Goal: Task Accomplishment & Management: Use online tool/utility

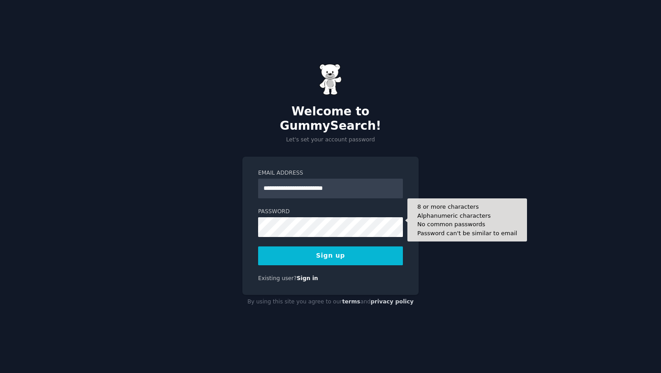
type input "**********"
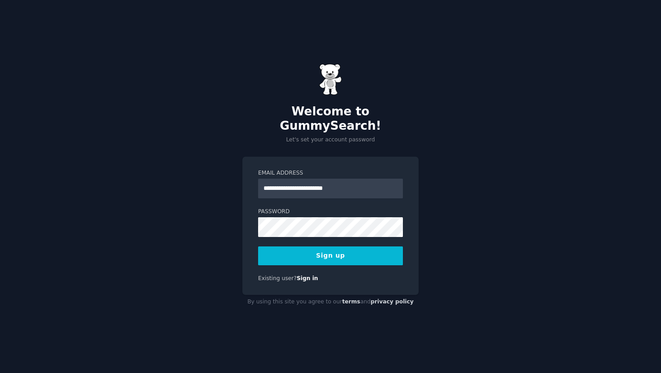
click at [285, 247] on button "Sign up" at bounding box center [330, 256] width 145 height 19
click at [339, 252] on button "Sign up" at bounding box center [330, 256] width 145 height 19
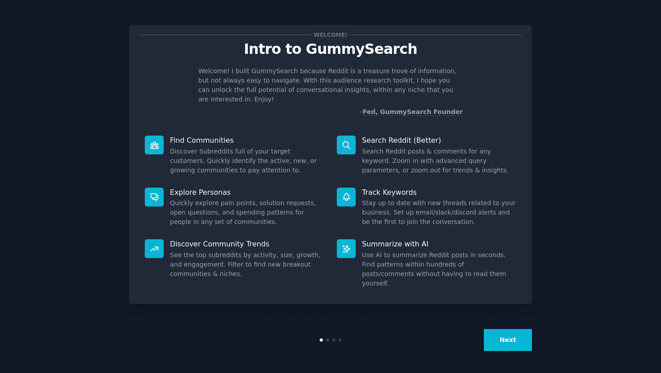
click at [516, 339] on button "Next" at bounding box center [508, 340] width 48 height 22
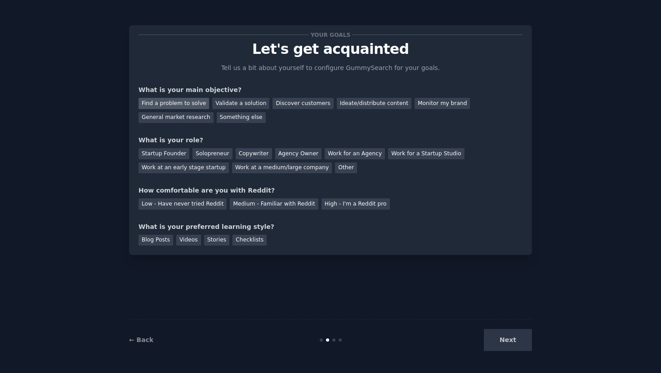
click at [188, 102] on div "Find a problem to solve" at bounding box center [173, 103] width 71 height 11
click at [177, 154] on div "Startup Founder" at bounding box center [163, 153] width 51 height 11
click at [258, 206] on div "Medium - Familiar with Reddit" at bounding box center [274, 204] width 88 height 11
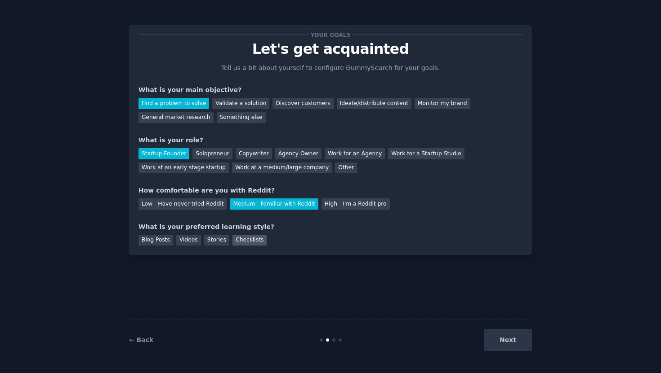
click at [251, 243] on div "Checklists" at bounding box center [249, 240] width 34 height 11
click at [186, 241] on div "Videos" at bounding box center [188, 240] width 25 height 11
click at [516, 341] on button "Next" at bounding box center [508, 340] width 48 height 22
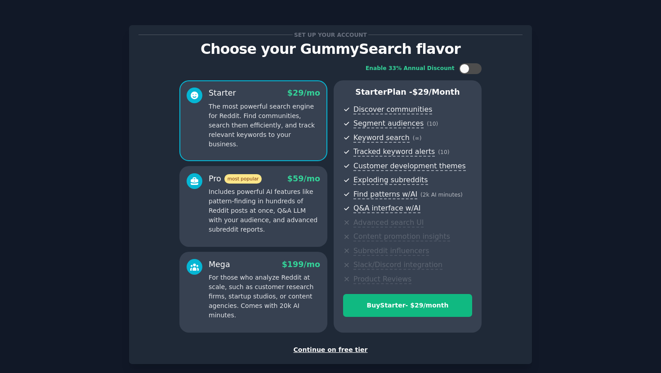
click at [325, 349] on div "Continue on free tier" at bounding box center [330, 350] width 384 height 9
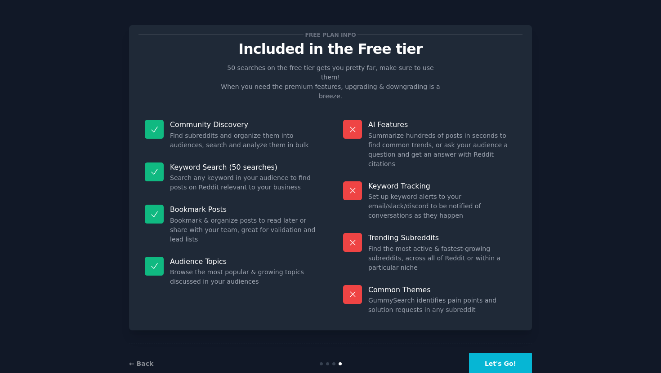
click at [508, 353] on button "Let's Go!" at bounding box center [500, 364] width 63 height 22
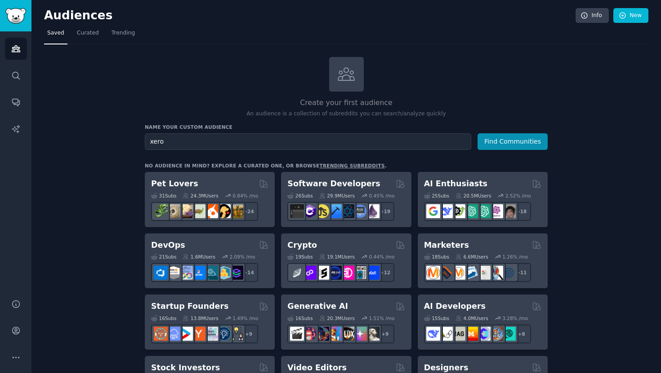
type input "xero"
click at [477, 133] on button "Find Communities" at bounding box center [512, 141] width 70 height 17
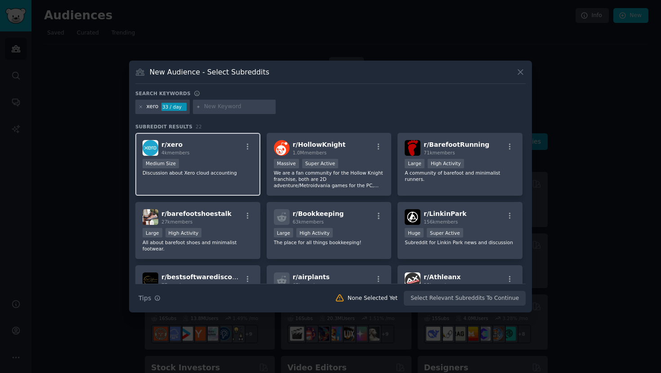
click at [209, 148] on div "r/ xero 4k members" at bounding box center [197, 148] width 111 height 16
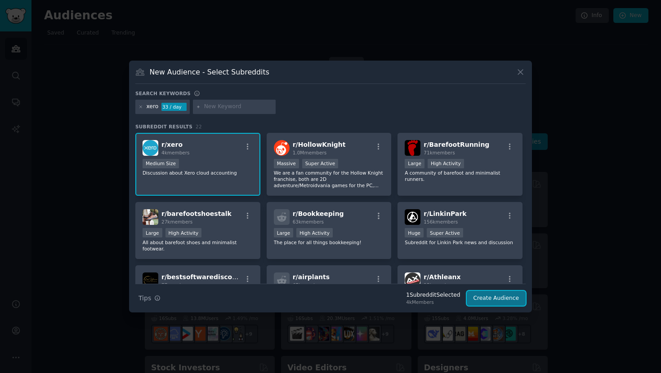
click at [501, 297] on button "Create Audience" at bounding box center [496, 298] width 59 height 15
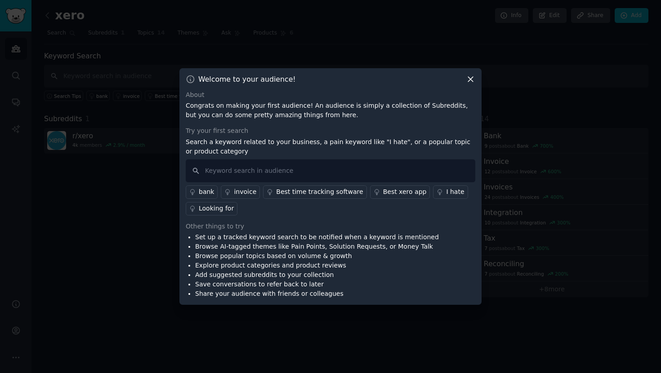
click at [471, 78] on icon at bounding box center [470, 79] width 5 height 5
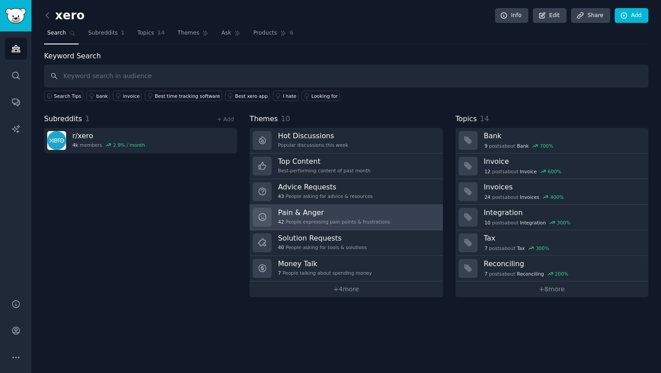
click at [373, 226] on div "Pain & Anger 42 People expressing pain points & frustrations" at bounding box center [334, 217] width 112 height 19
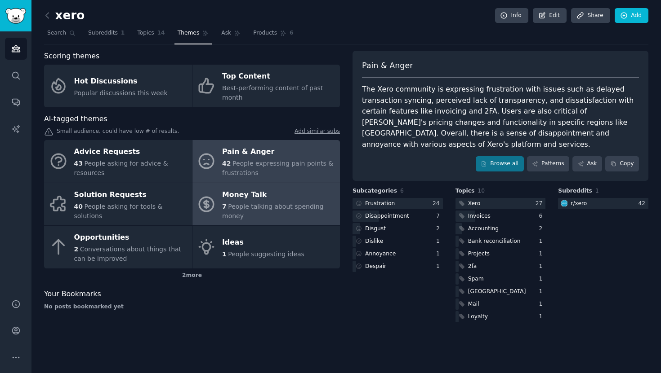
click at [227, 208] on span "People talking about spending money" at bounding box center [272, 211] width 101 height 17
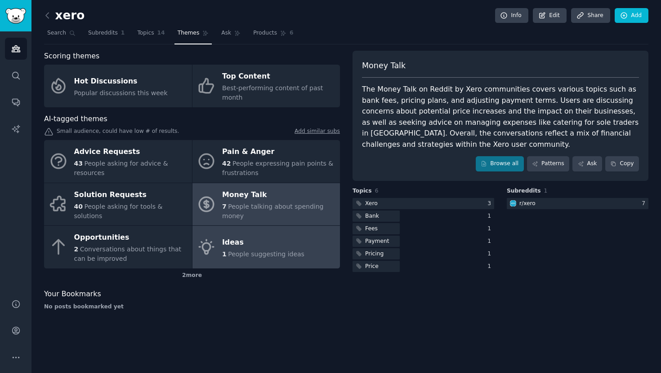
click at [231, 236] on div "Ideas" at bounding box center [263, 243] width 82 height 14
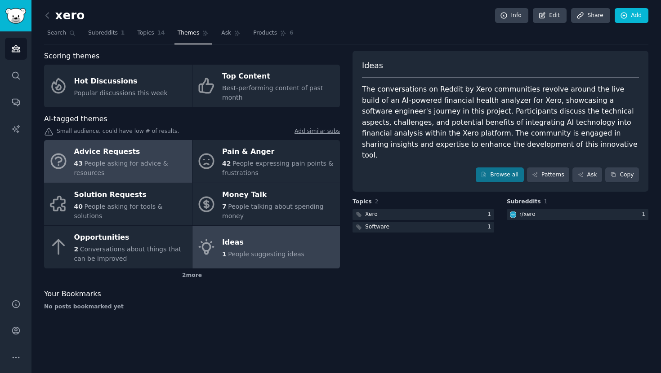
click at [107, 150] on div "Advice Requests" at bounding box center [130, 152] width 113 height 14
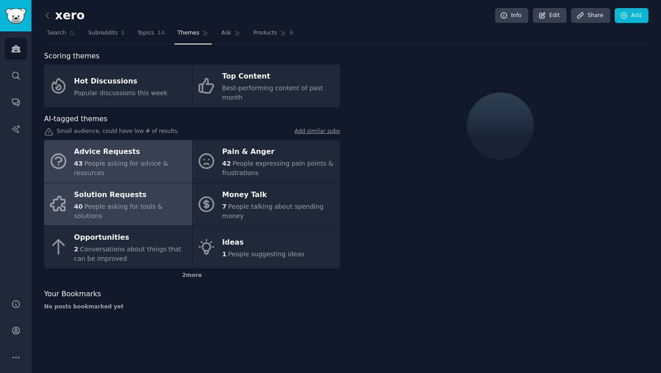
click at [106, 195] on div "Solution Requests" at bounding box center [130, 195] width 113 height 14
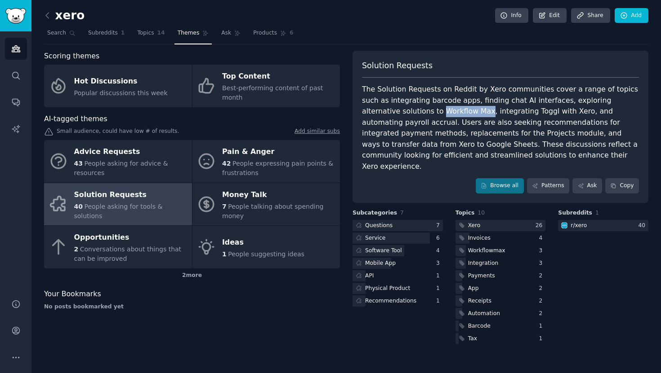
drag, startPoint x: 363, startPoint y: 112, endPoint x: 407, endPoint y: 116, distance: 43.7
click at [407, 116] on div "The Solution Requests on Reddit by Xero communities cover a range of topics suc…" at bounding box center [500, 128] width 277 height 88
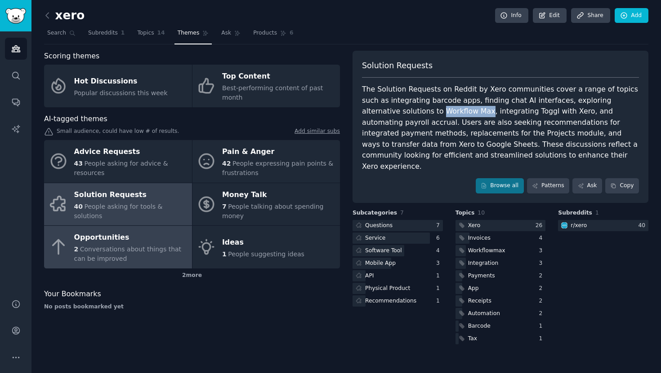
click at [136, 234] on div "Opportunities" at bounding box center [130, 238] width 113 height 14
